Goal: Use online tool/utility: Utilize a website feature to perform a specific function

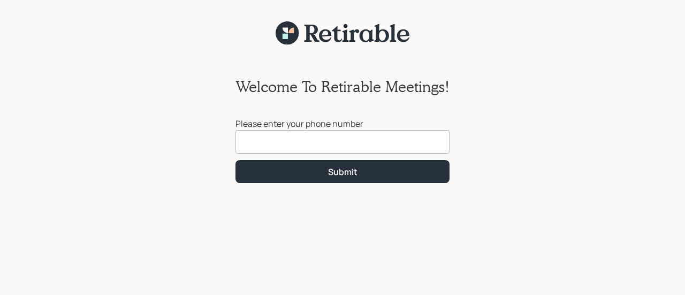
click at [300, 149] on input at bounding box center [343, 142] width 214 height 24
type input "[PHONE_NUMBER]"
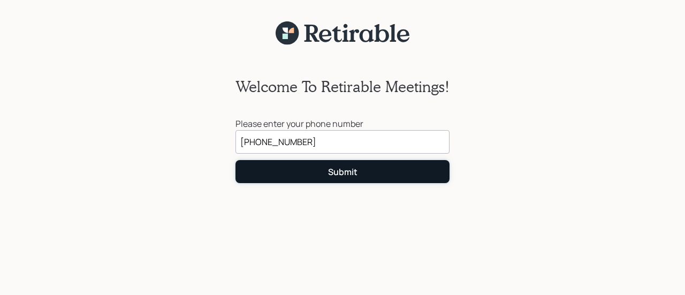
click at [353, 179] on button "Submit" at bounding box center [343, 171] width 214 height 23
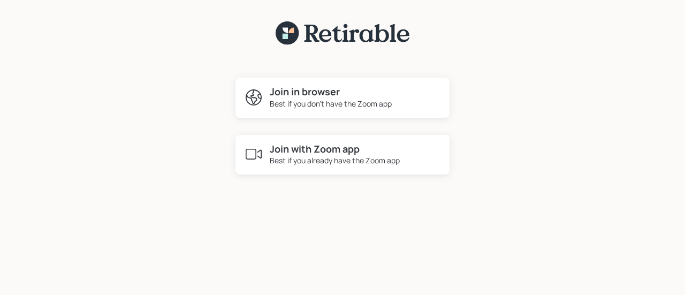
click at [308, 102] on div "Best if you don't have the Zoom app" at bounding box center [331, 103] width 122 height 11
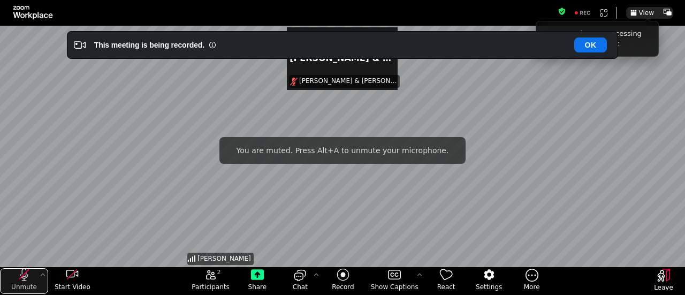
click at [22, 274] on icon "unmute my microphone" at bounding box center [24, 274] width 8 height 13
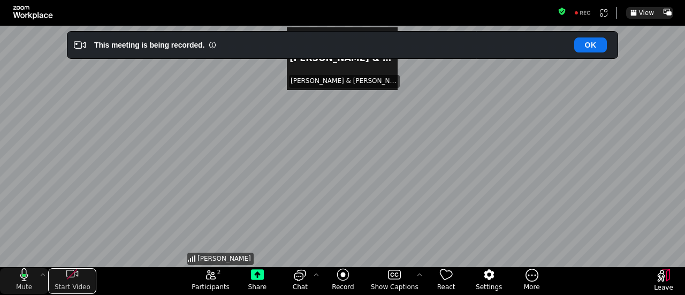
click at [73, 281] on icon "start my video" at bounding box center [72, 274] width 13 height 13
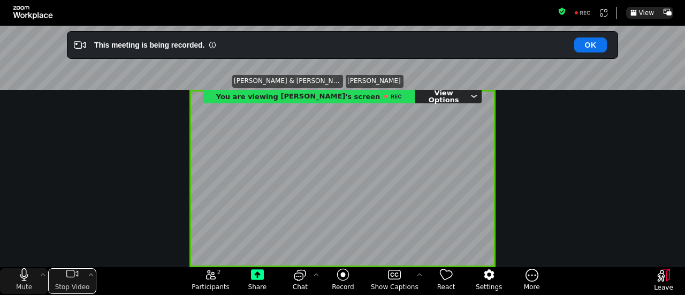
click at [73, 281] on icon "stop my video" at bounding box center [72, 274] width 13 height 13
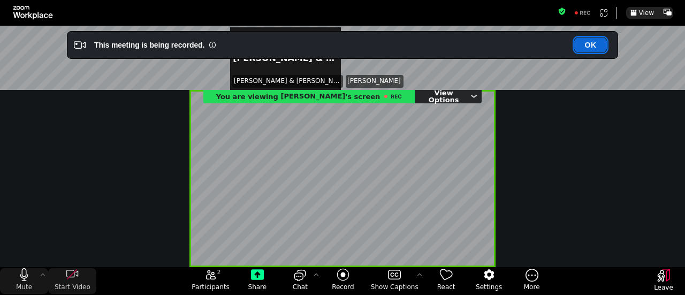
click at [592, 44] on button "OK" at bounding box center [591, 44] width 33 height 15
